Goal: Check status

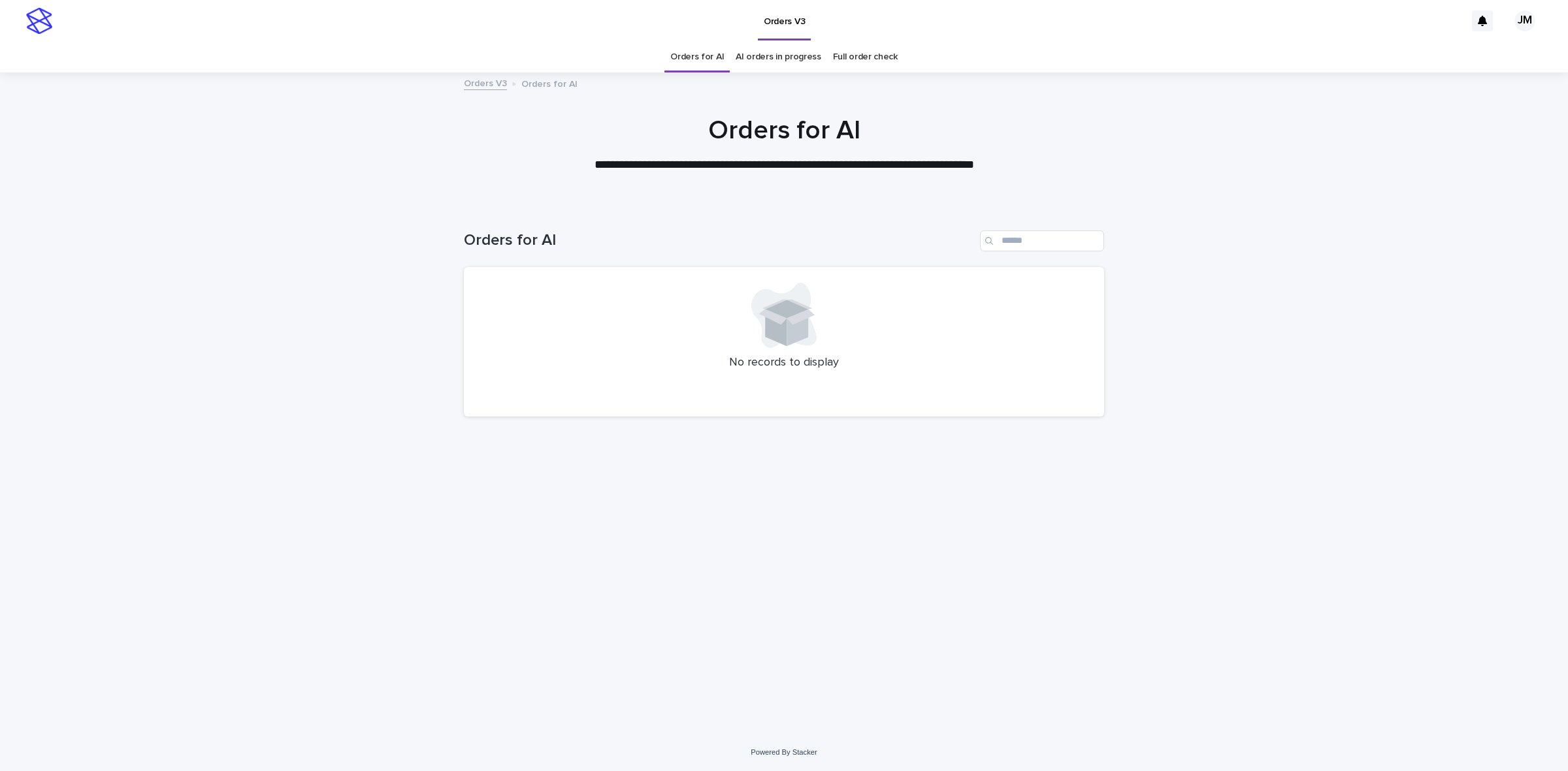
click at [761, 58] on link "AI orders in progress" at bounding box center [778, 57] width 85 height 30
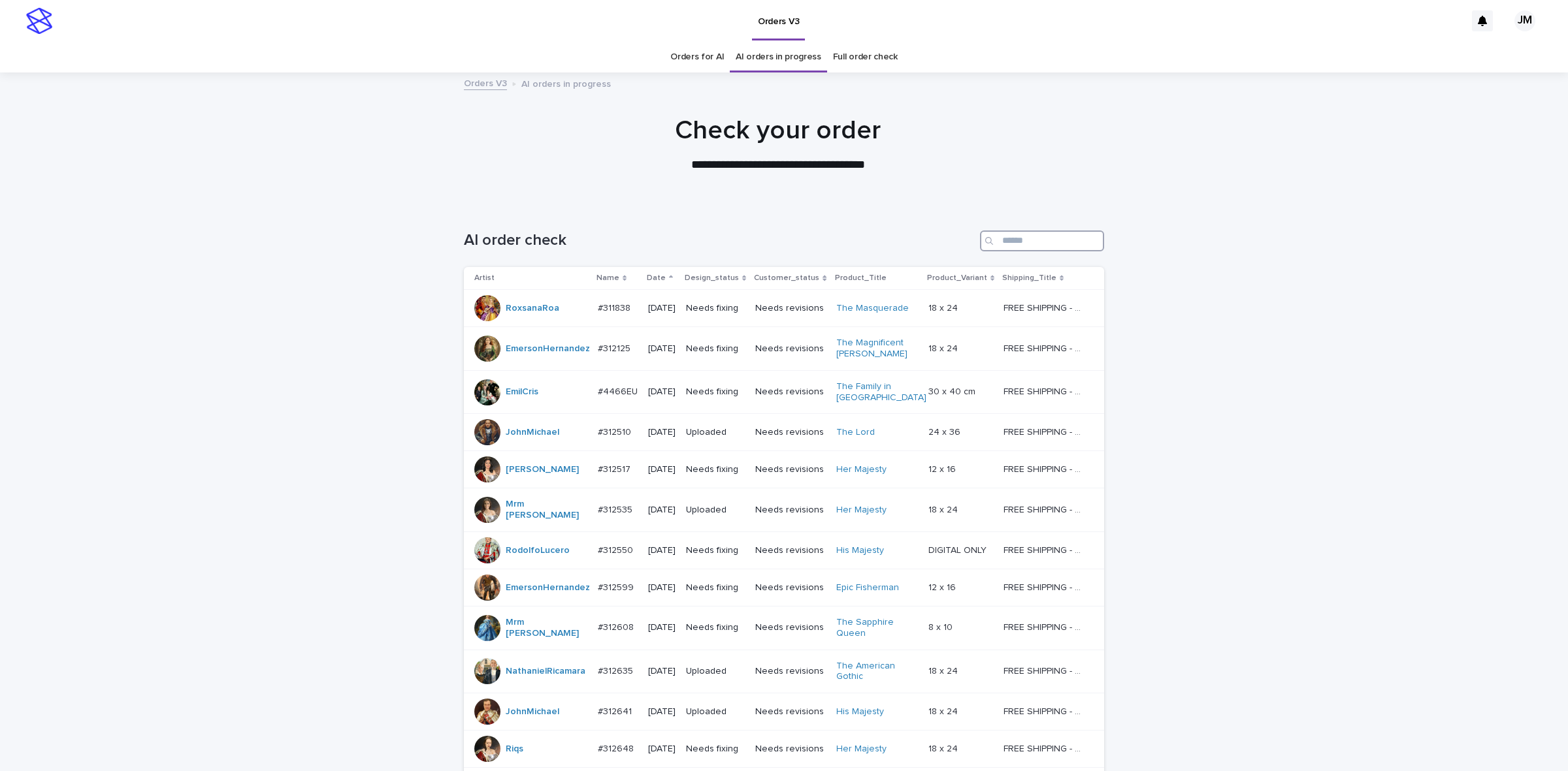
click at [1055, 239] on input "Search" at bounding box center [1041, 240] width 124 height 20
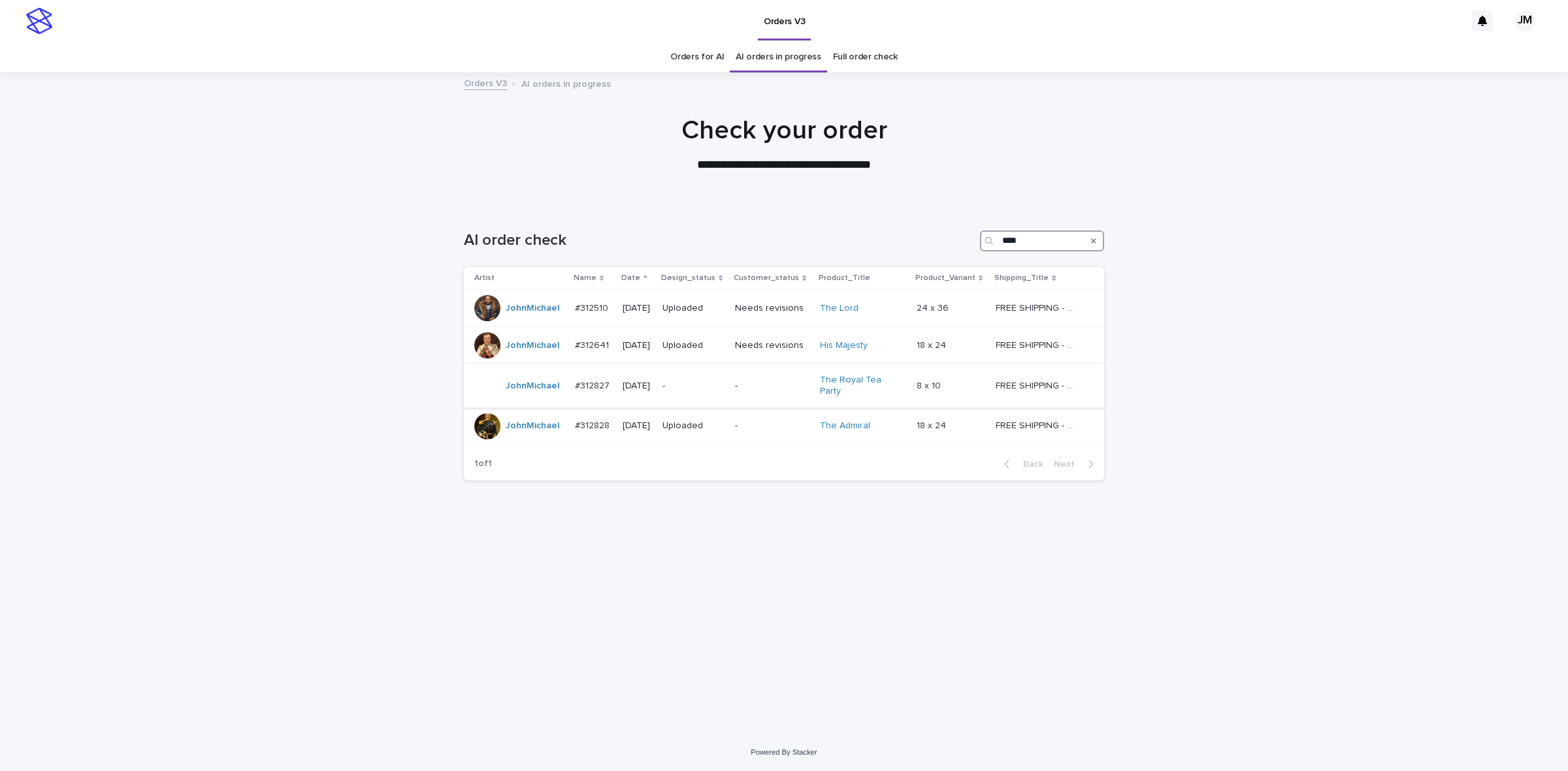
type input "****"
click at [717, 386] on p "-" at bounding box center [694, 386] width 62 height 11
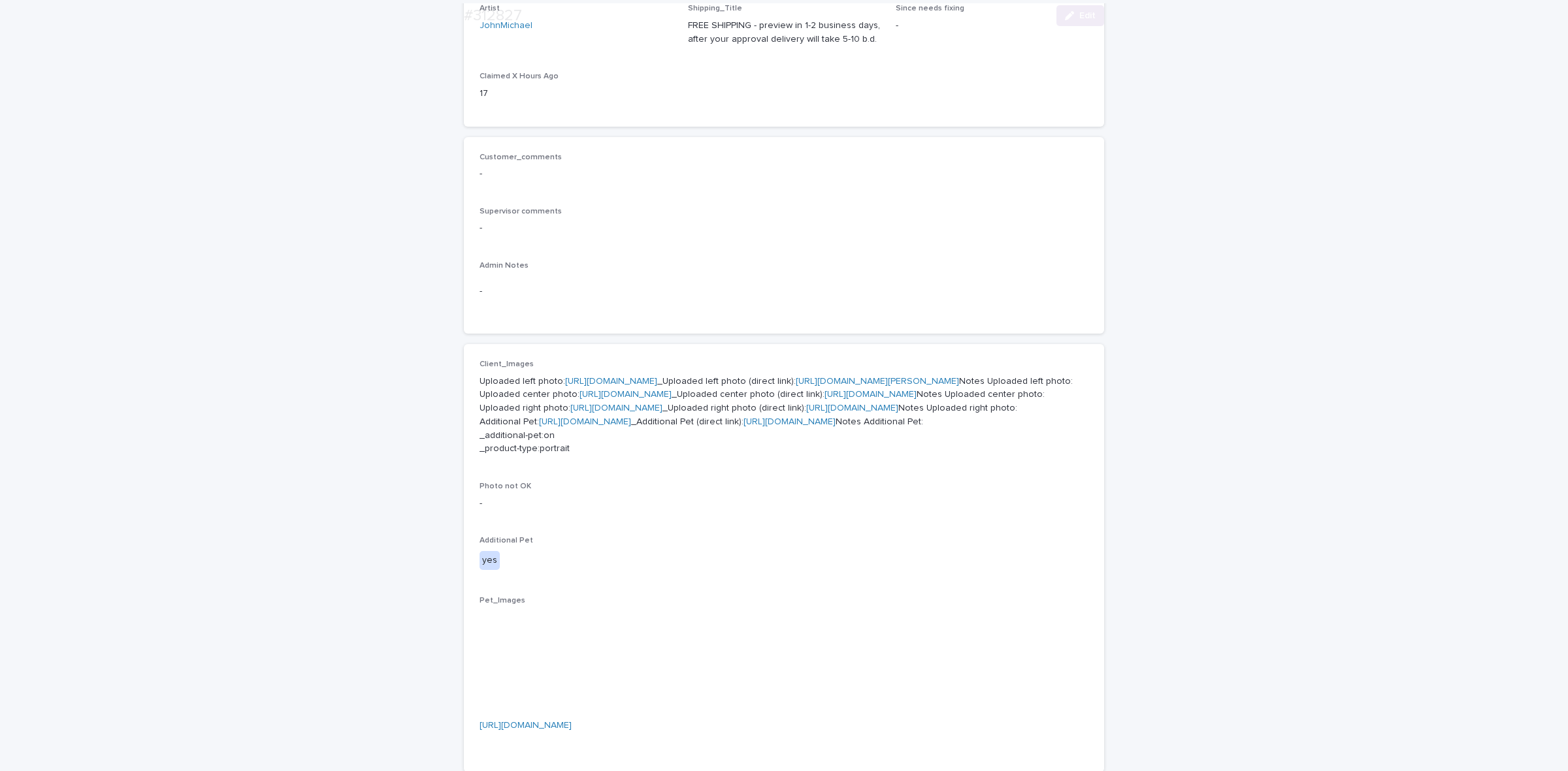
scroll to position [409, 0]
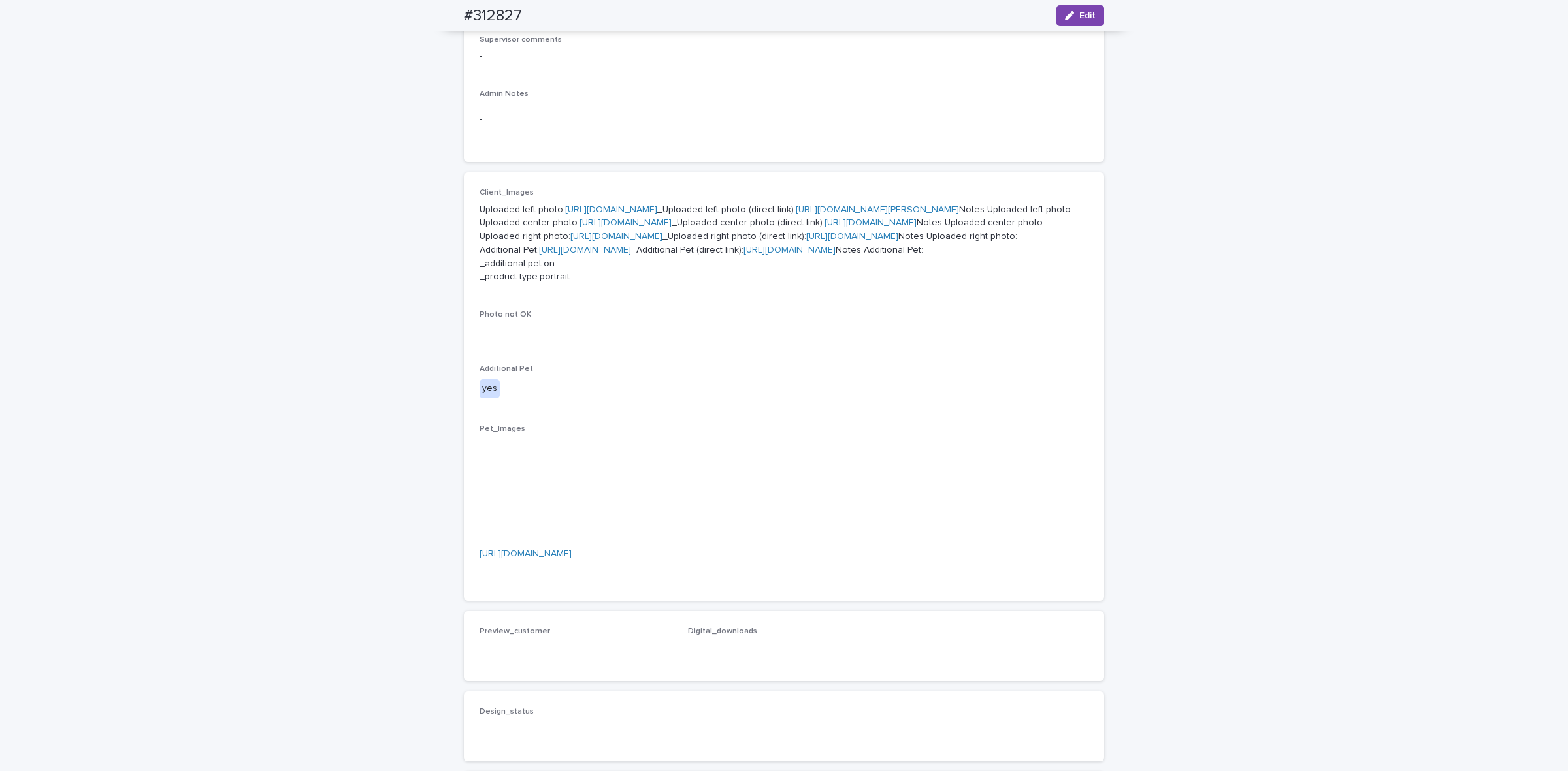
click at [464, 504] on div "Client_Images Uploaded left photo: [URL][DOMAIN_NAME] _Uploaded left photo (dir…" at bounding box center [784, 386] width 640 height 428
click at [825, 227] on link "[URL][DOMAIN_NAME]" at bounding box center [870, 223] width 92 height 9
click at [796, 215] on link "[URL][DOMAIN_NAME][PERSON_NAME]" at bounding box center [877, 209] width 163 height 9
click at [806, 241] on link "[URL][DOMAIN_NAME]" at bounding box center [851, 236] width 92 height 9
click at [825, 227] on link "[URL][DOMAIN_NAME]" at bounding box center [870, 223] width 92 height 9
